Goal: Find specific page/section: Find specific page/section

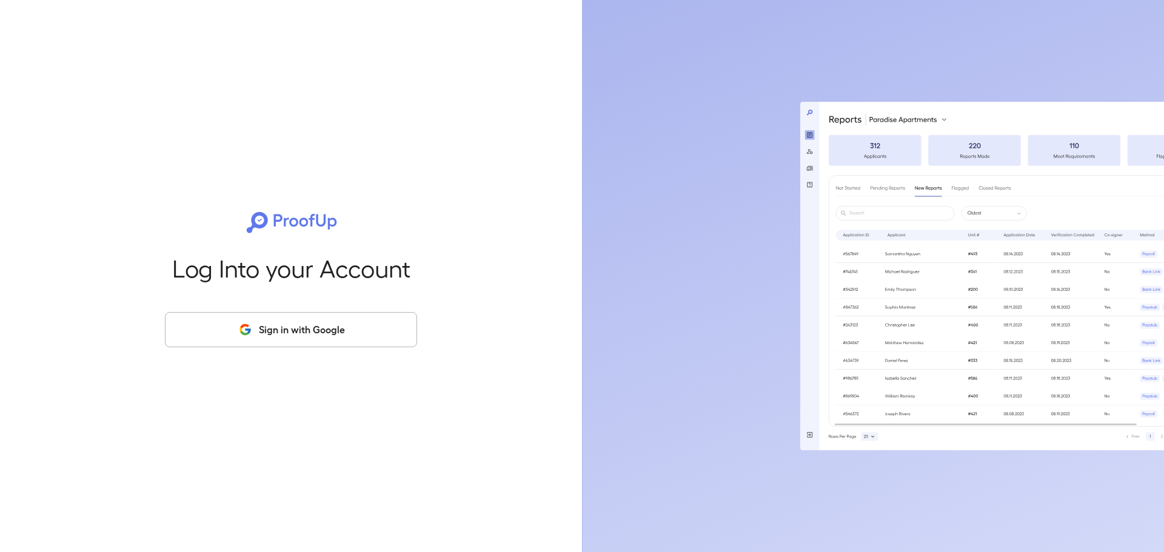
click at [298, 338] on button "Sign in with Google" at bounding box center [291, 329] width 252 height 35
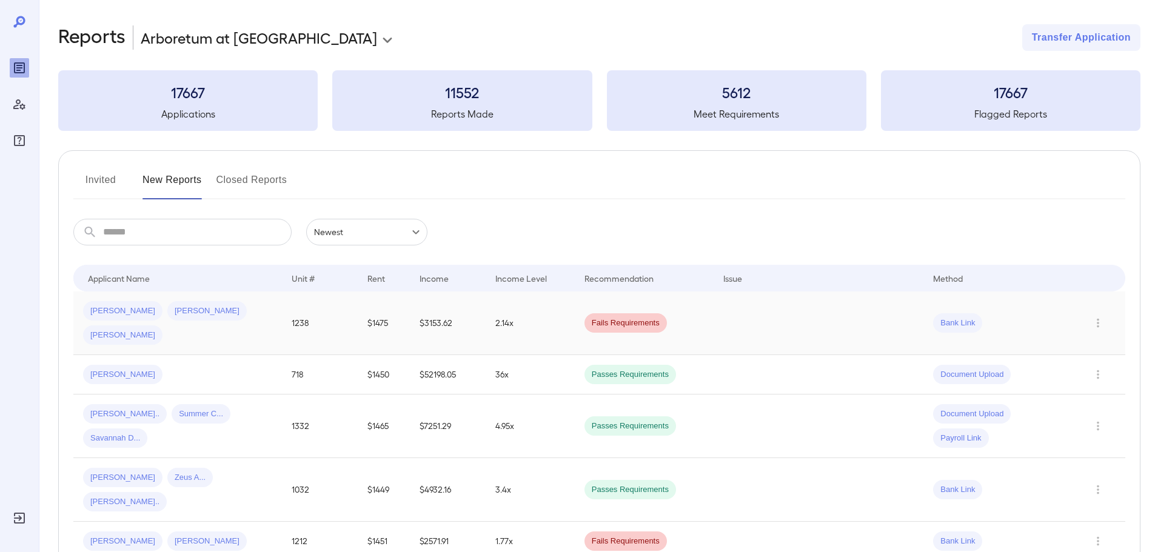
click at [358, 301] on td "$1475" at bounding box center [384, 324] width 52 height 64
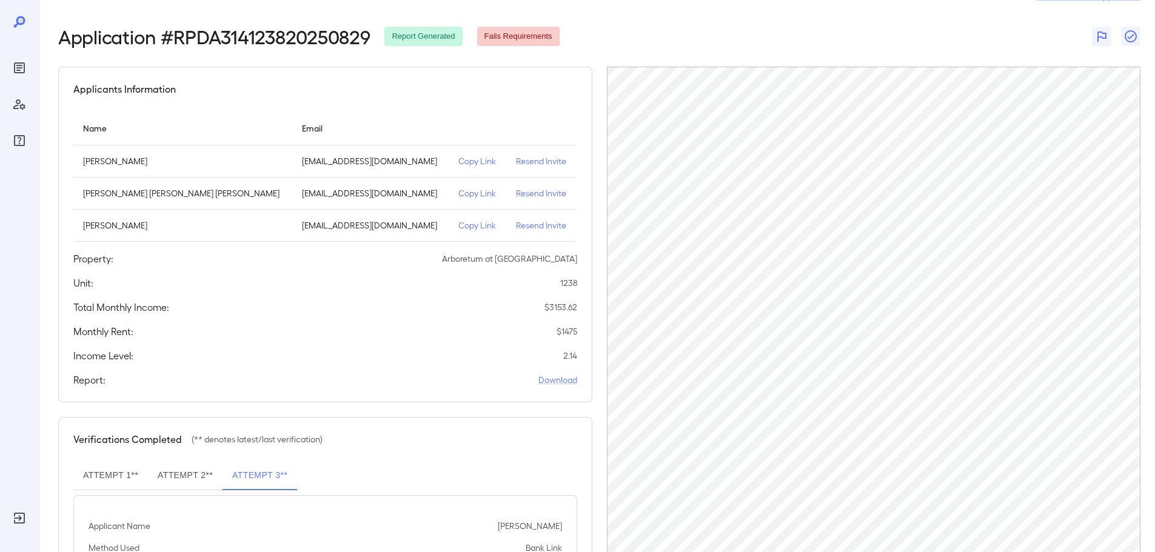
scroll to position [121, 0]
